Goal: Information Seeking & Learning: Understand process/instructions

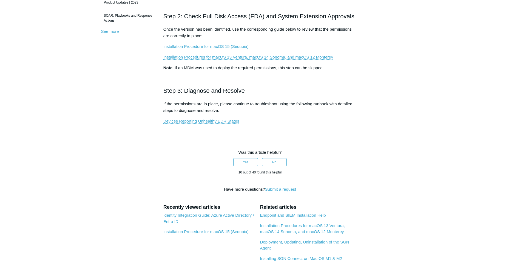
scroll to position [188, 0]
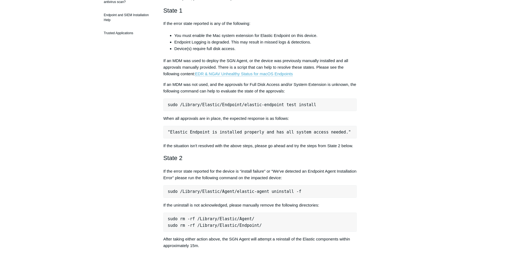
scroll to position [201, 0]
drag, startPoint x: 168, startPoint y: 105, endPoint x: 305, endPoint y: 111, distance: 137.1
click at [305, 110] on pre "sudo /Library/Elastic/Endpoint/elastic-endpoint test install" at bounding box center [259, 104] width 193 height 13
drag, startPoint x: 305, startPoint y: 111, endPoint x: 271, endPoint y: 105, distance: 35.0
copy pre "sudo /Library/Elastic/Endpoint/elastic-endpoint test install"
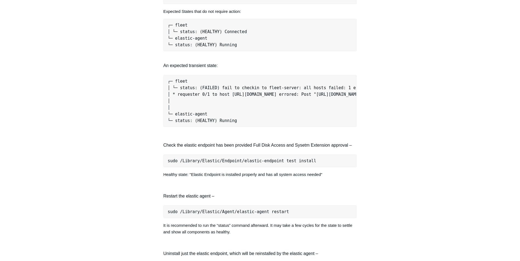
scroll to position [502, 0]
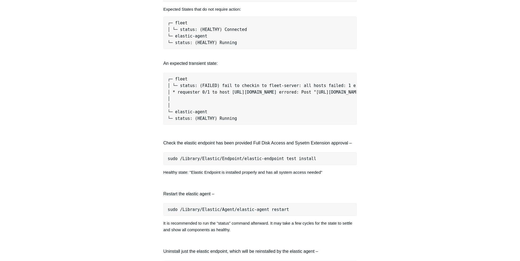
click at [170, 165] on pre "sudo /Library/Elastic/Endpoint/elastic-endpoint test install" at bounding box center [259, 159] width 193 height 13
drag, startPoint x: 165, startPoint y: 165, endPoint x: 306, endPoint y: 164, distance: 140.3
click at [306, 164] on pre "sudo /Library/Elastic/Endpoint/elastic-endpoint test install" at bounding box center [259, 159] width 193 height 13
copy pre "sudo /Library/Elastic/Endpoint/elastic-endpoint test install"
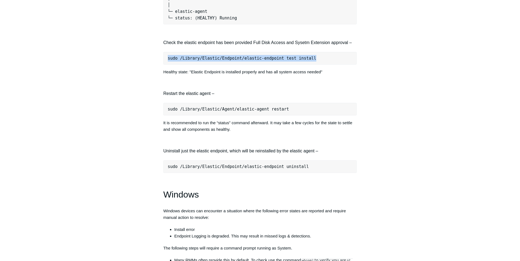
copy pre "sudo /Library/Elastic/Endpoint/elastic-endpoint test install"
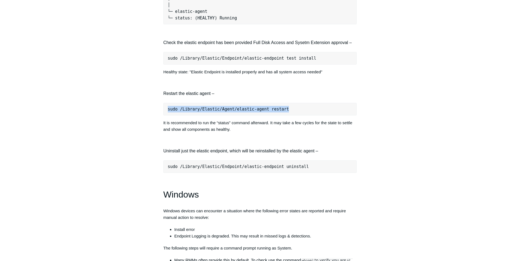
drag, startPoint x: 167, startPoint y: 114, endPoint x: 280, endPoint y: 116, distance: 112.9
click at [280, 116] on pre "sudo /Library/Elastic/Agent/elastic-agent restart" at bounding box center [259, 109] width 193 height 13
drag, startPoint x: 280, startPoint y: 116, endPoint x: 267, endPoint y: 114, distance: 13.9
copy pre "sudo /Library/Elastic/Agent/elastic-agent restart"
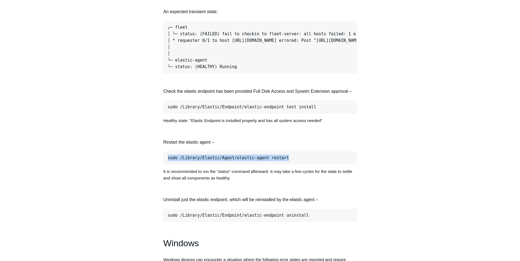
scroll to position [454, 0]
